Goal: Transaction & Acquisition: Purchase product/service

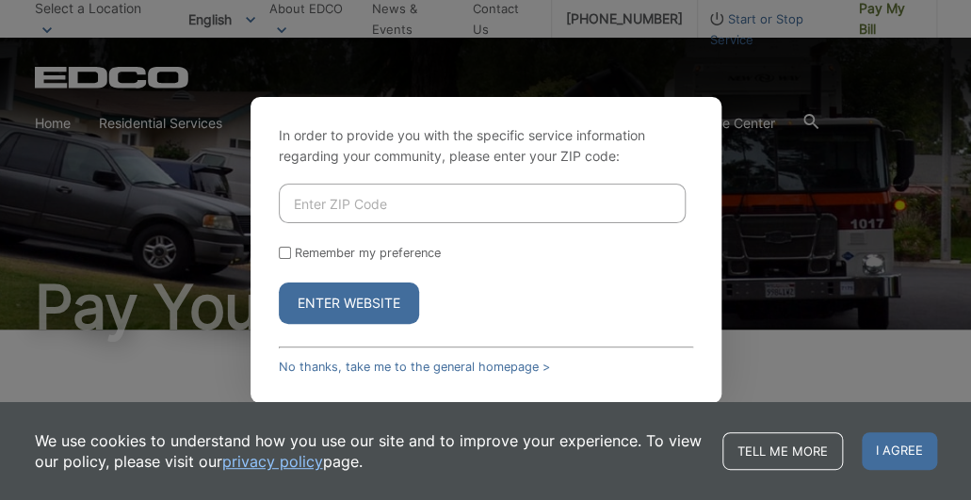
click at [372, 204] on input "Enter ZIP Code" at bounding box center [482, 204] width 407 height 40
type input "91977"
click at [286, 252] on input "Remember my preference" at bounding box center [285, 253] width 12 height 12
checkbox input "true"
click at [305, 313] on button "Enter Website" at bounding box center [349, 303] width 140 height 41
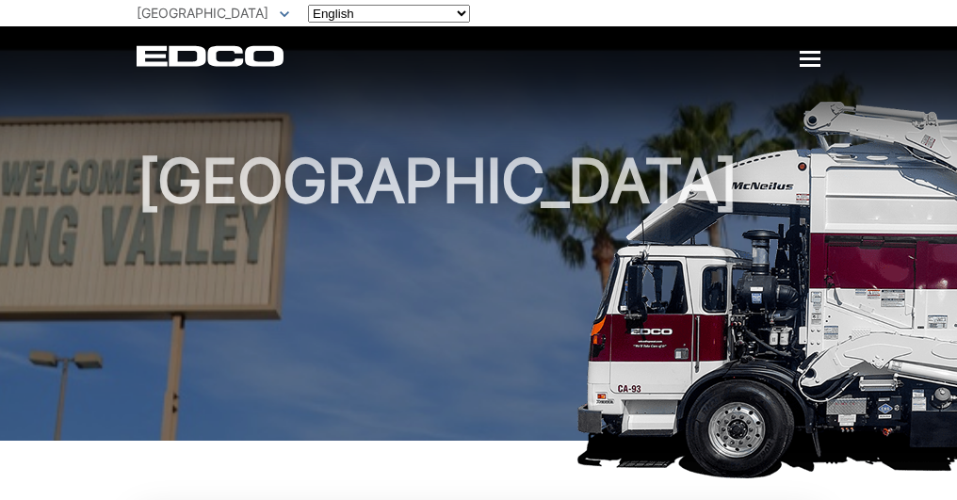
click at [336, 303] on h1 "[GEOGRAPHIC_DATA]" at bounding box center [479, 300] width 684 height 299
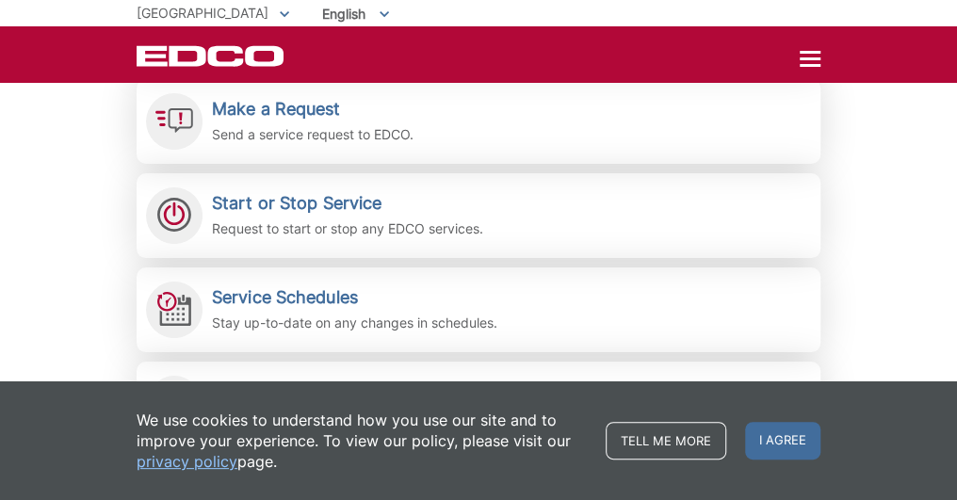
scroll to position [565, 0]
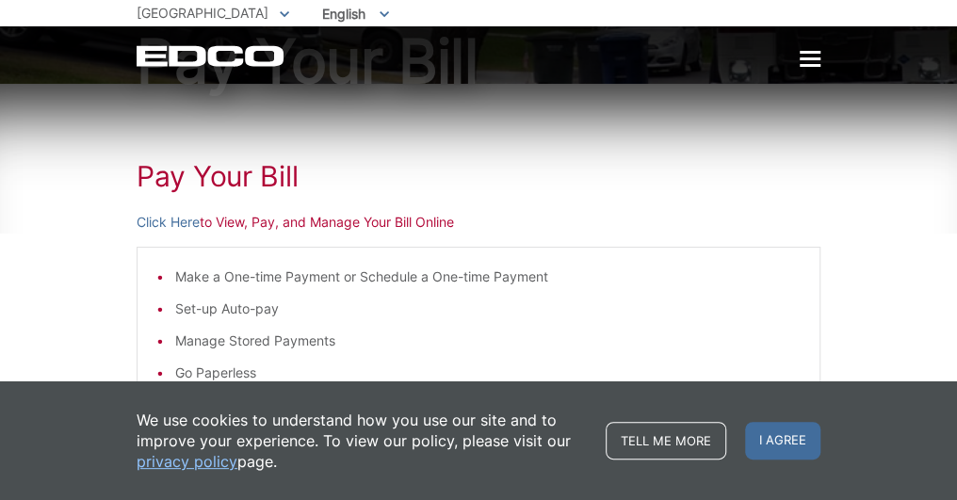
scroll to position [24, 0]
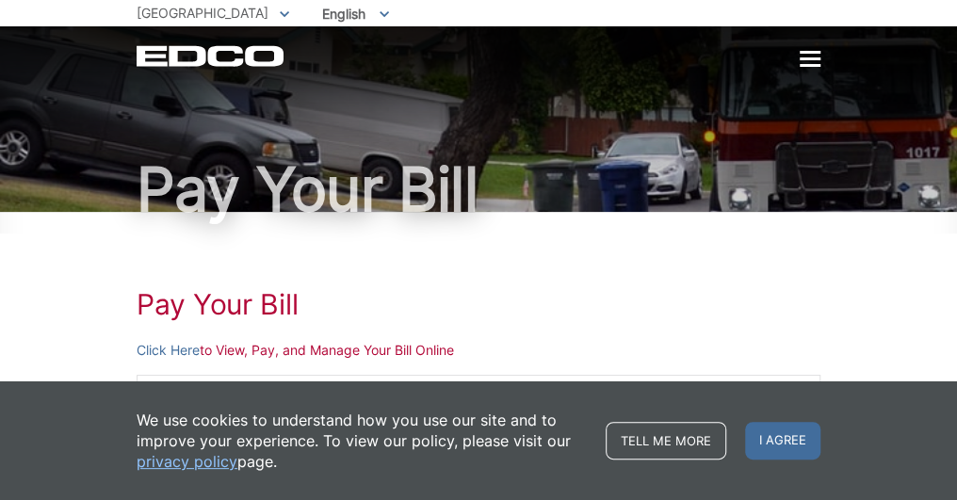
click at [0, 0] on span "Pay My Bill" at bounding box center [0, 0] width 0 height 0
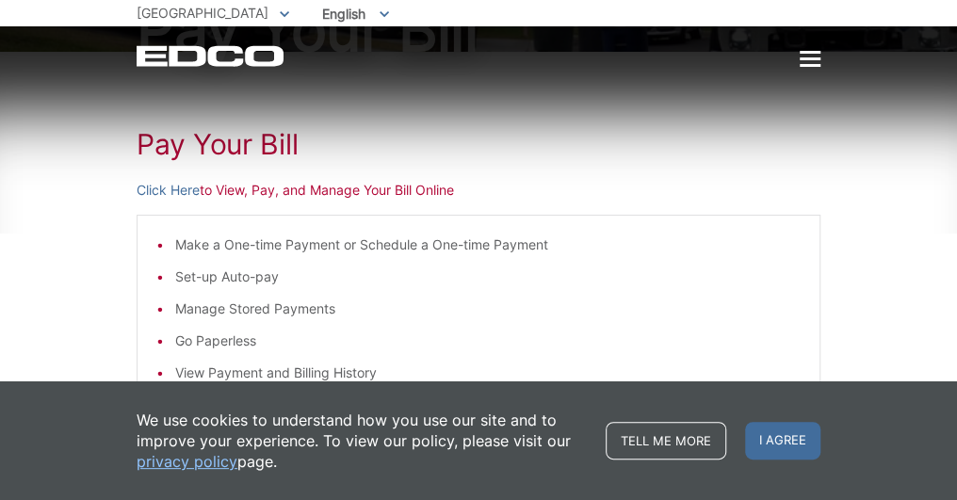
scroll to position [188, 0]
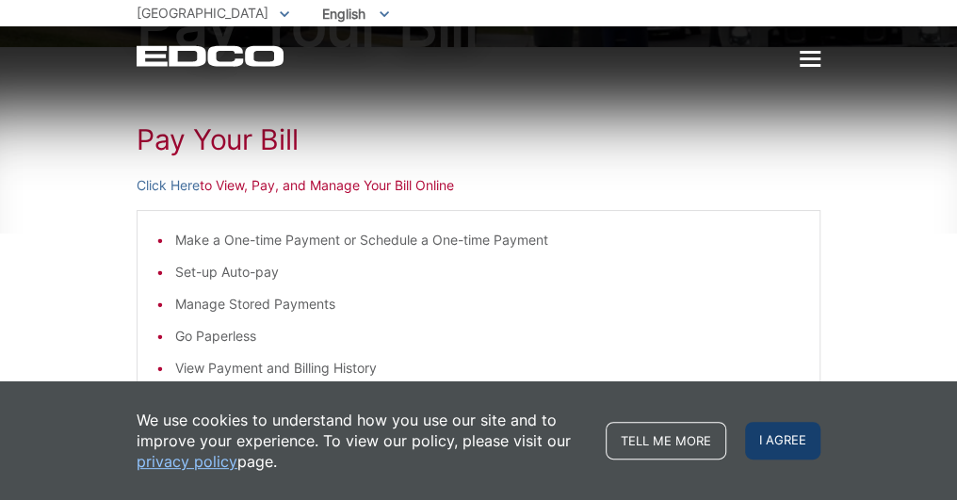
click at [821, 460] on span "I agree" at bounding box center [782, 441] width 75 height 38
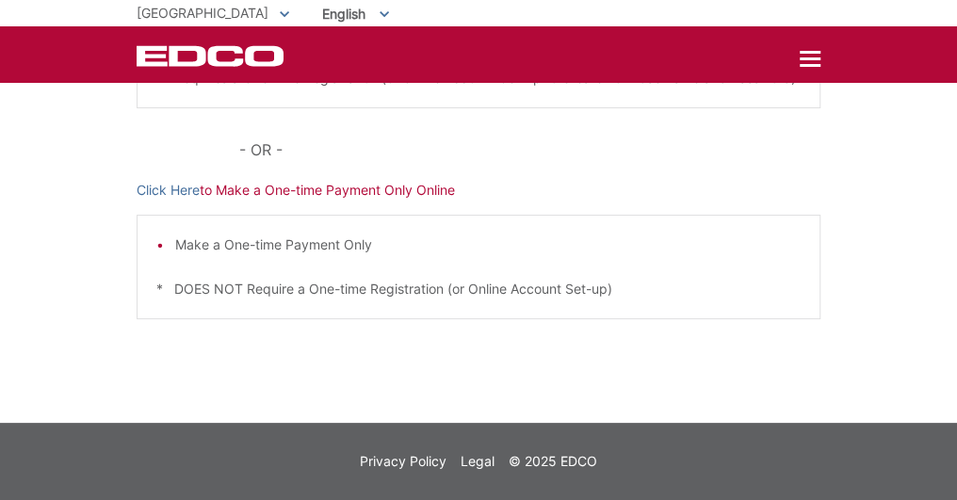
scroll to position [683, 0]
